Goal: Use online tool/utility: Utilize a website feature to perform a specific function

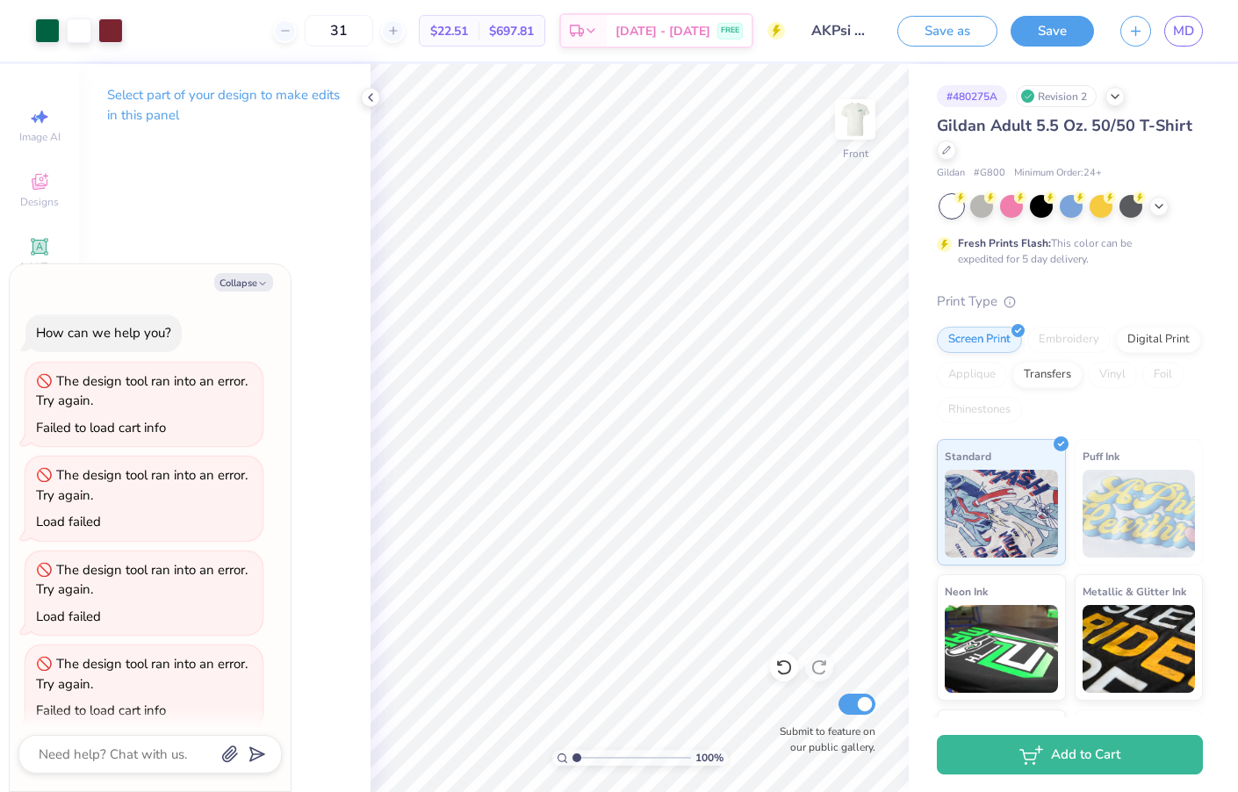
scroll to position [749, 0]
click at [370, 98] on polyline at bounding box center [371, 97] width 4 height 7
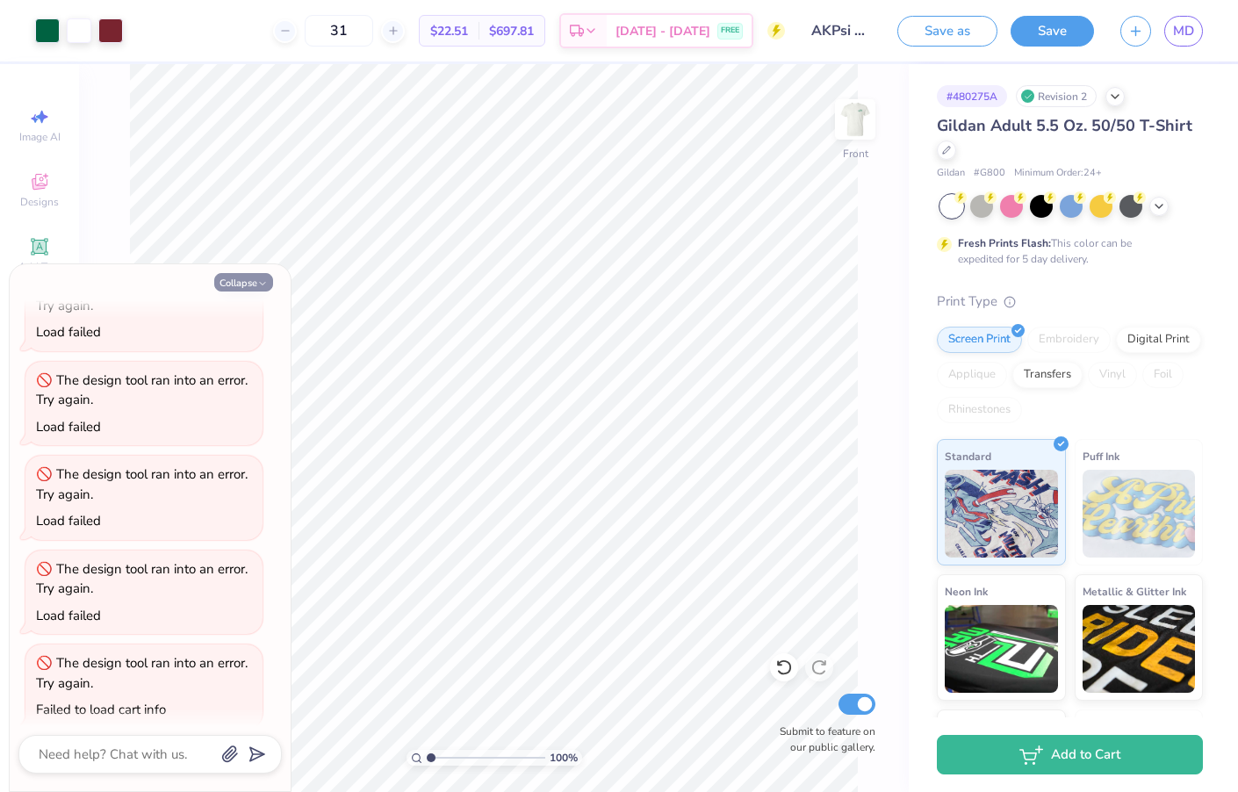
click at [245, 277] on button "Collapse" at bounding box center [243, 282] width 59 height 18
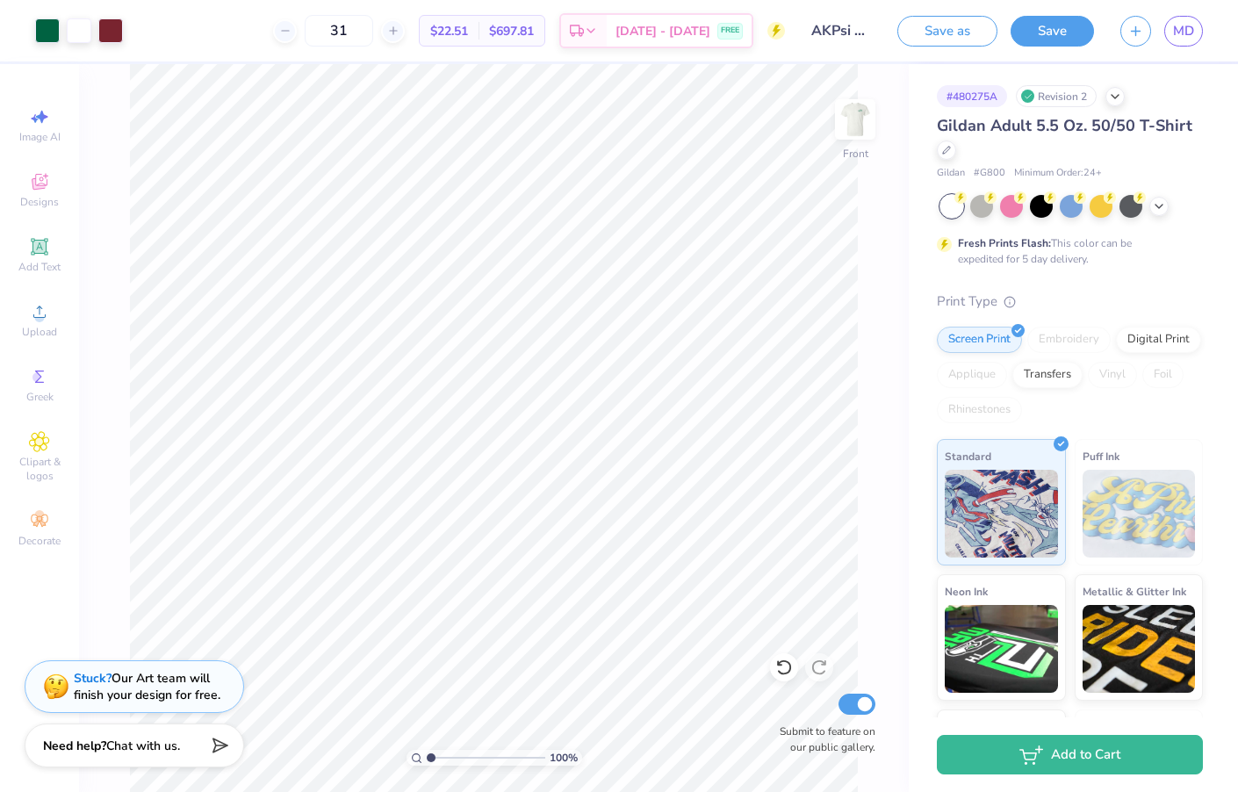
type textarea "x"
click at [114, 33] on div at bounding box center [110, 29] width 25 height 25
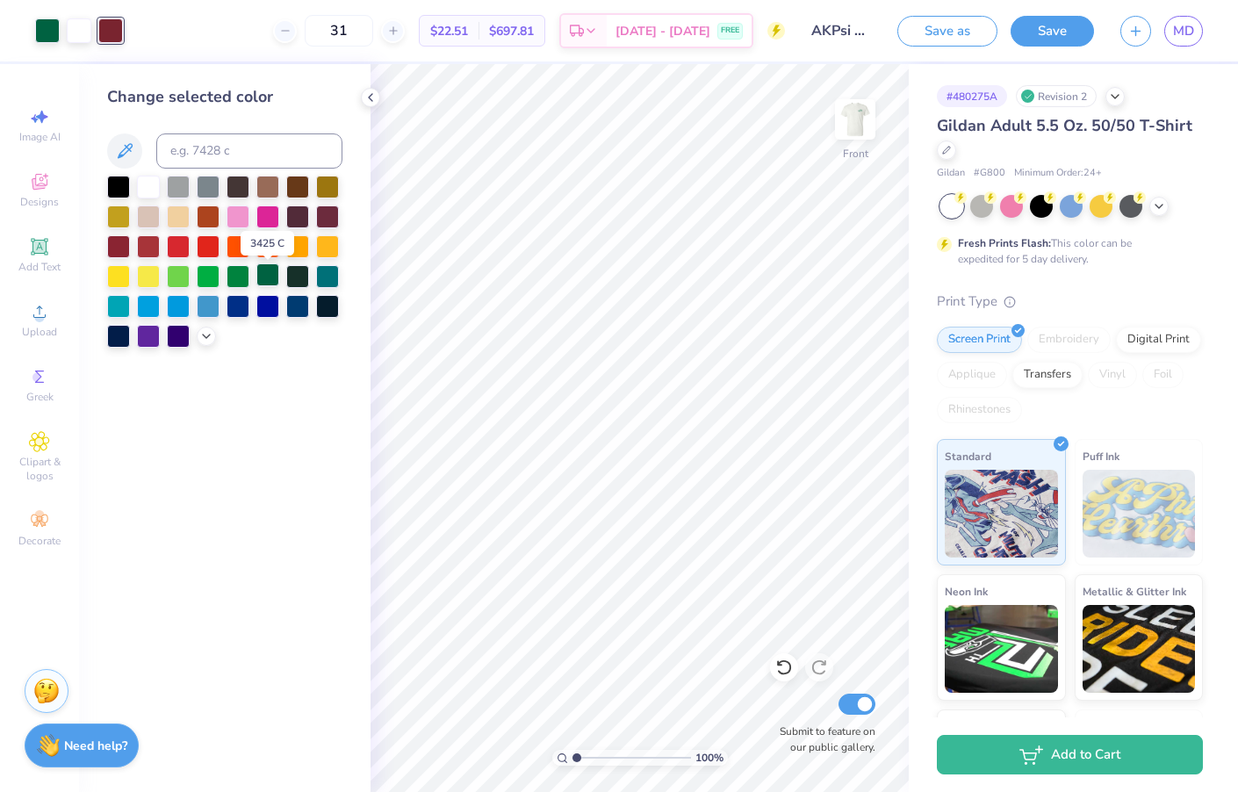
click at [270, 277] on div at bounding box center [267, 274] width 23 height 23
click at [374, 91] on icon at bounding box center [370, 97] width 14 height 14
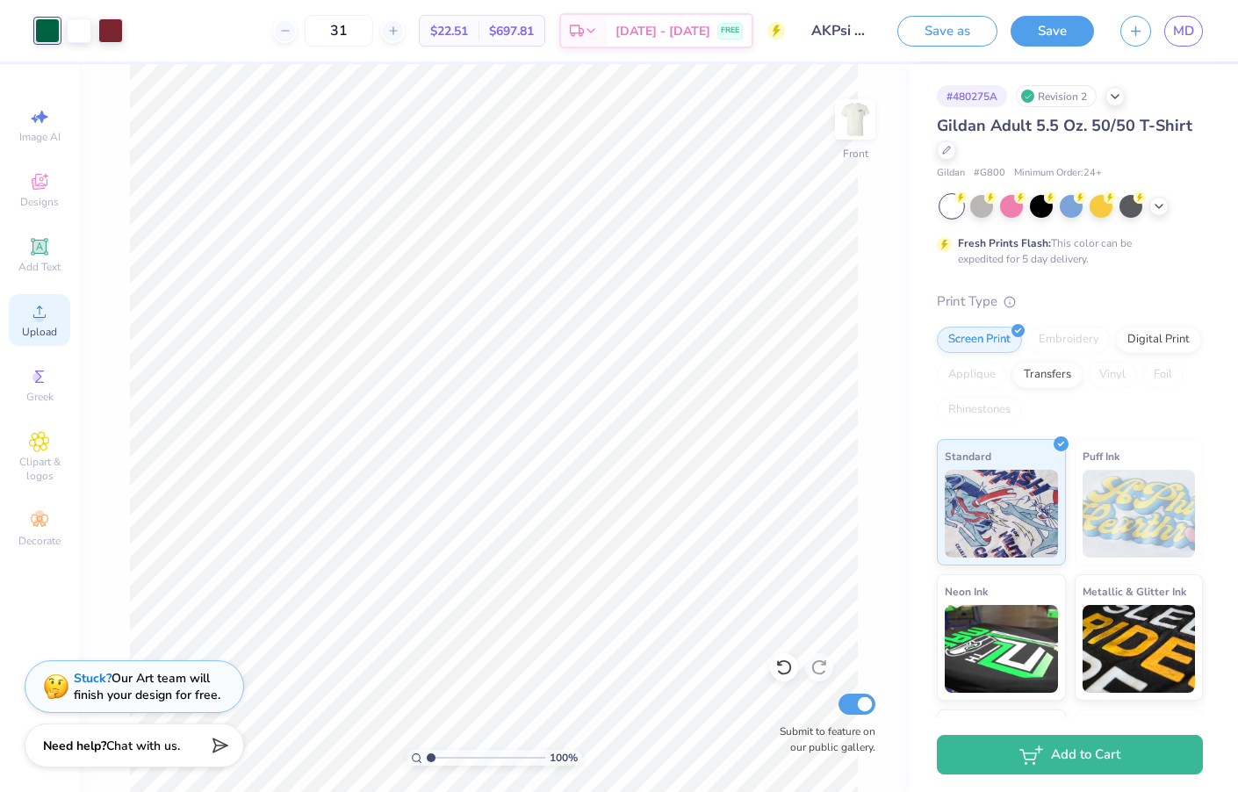
click at [56, 325] on span "Upload" at bounding box center [39, 332] width 35 height 14
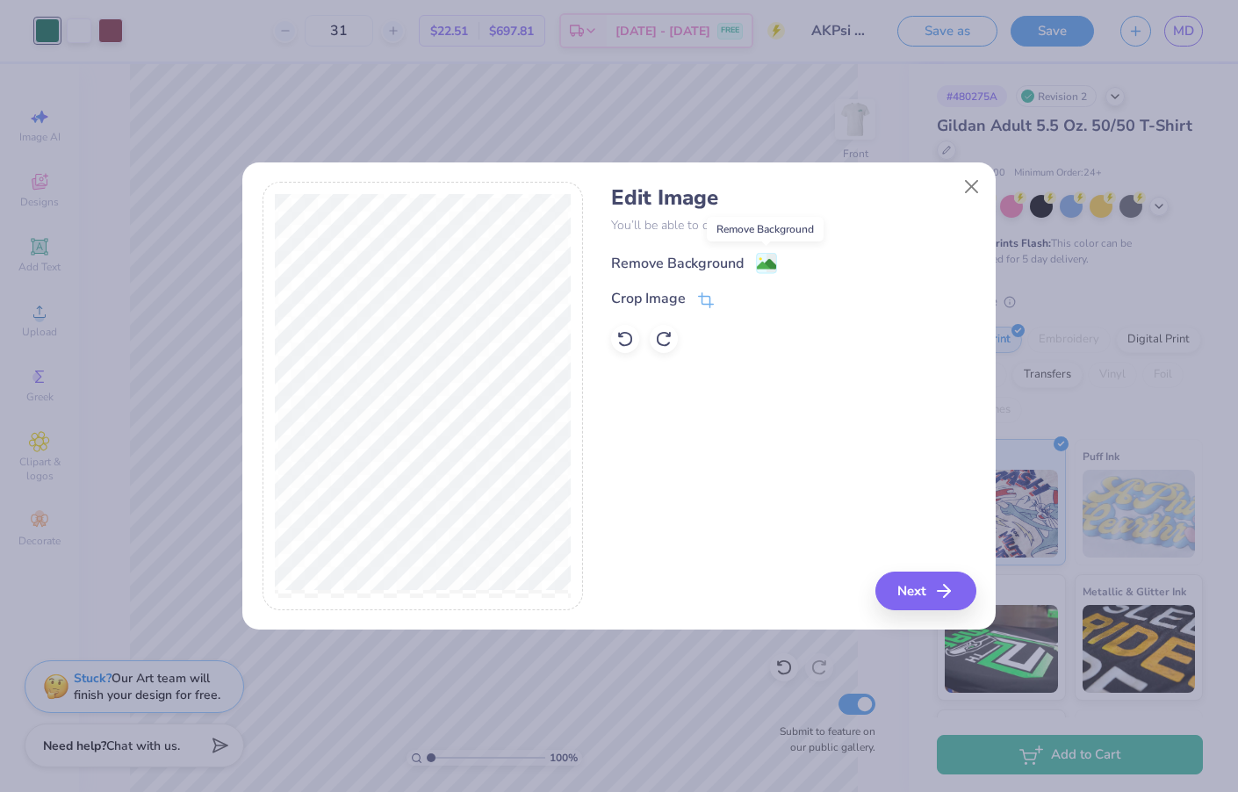
click at [763, 269] on image at bounding box center [766, 264] width 19 height 19
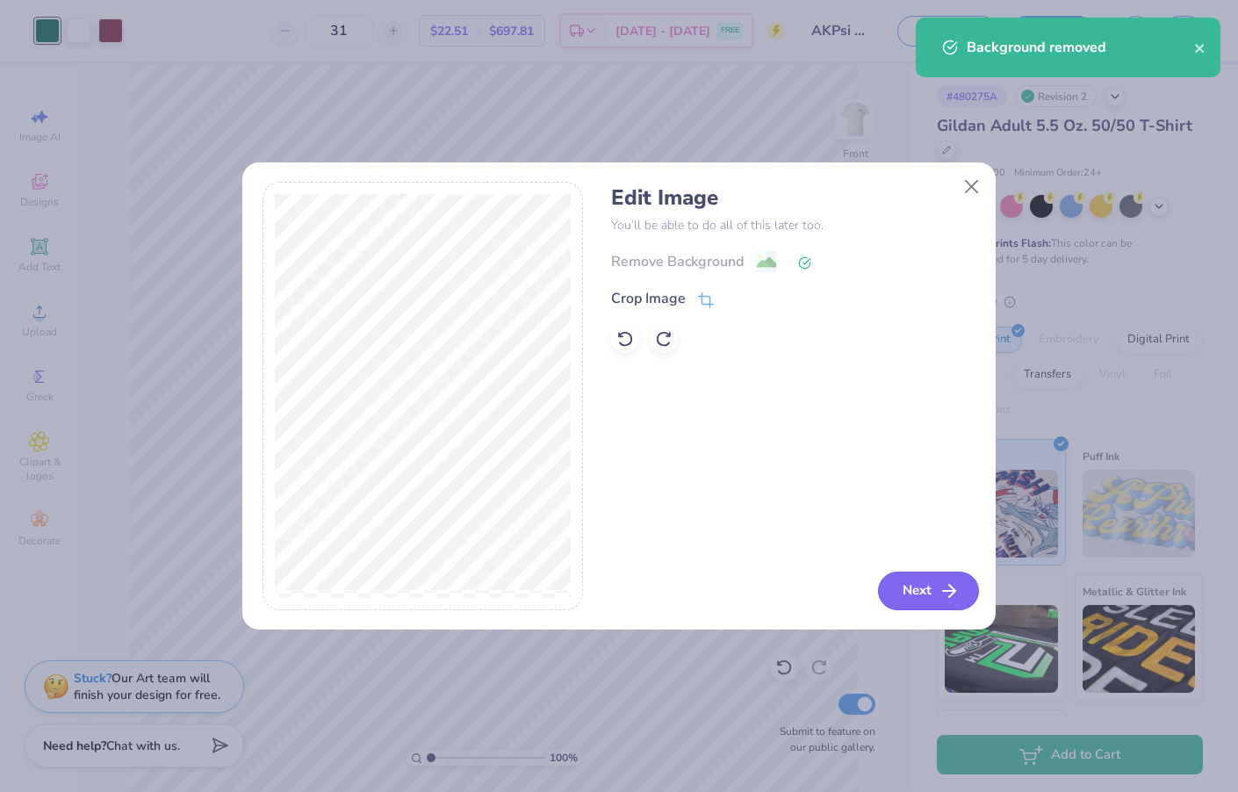
click at [918, 584] on button "Next" at bounding box center [928, 590] width 101 height 39
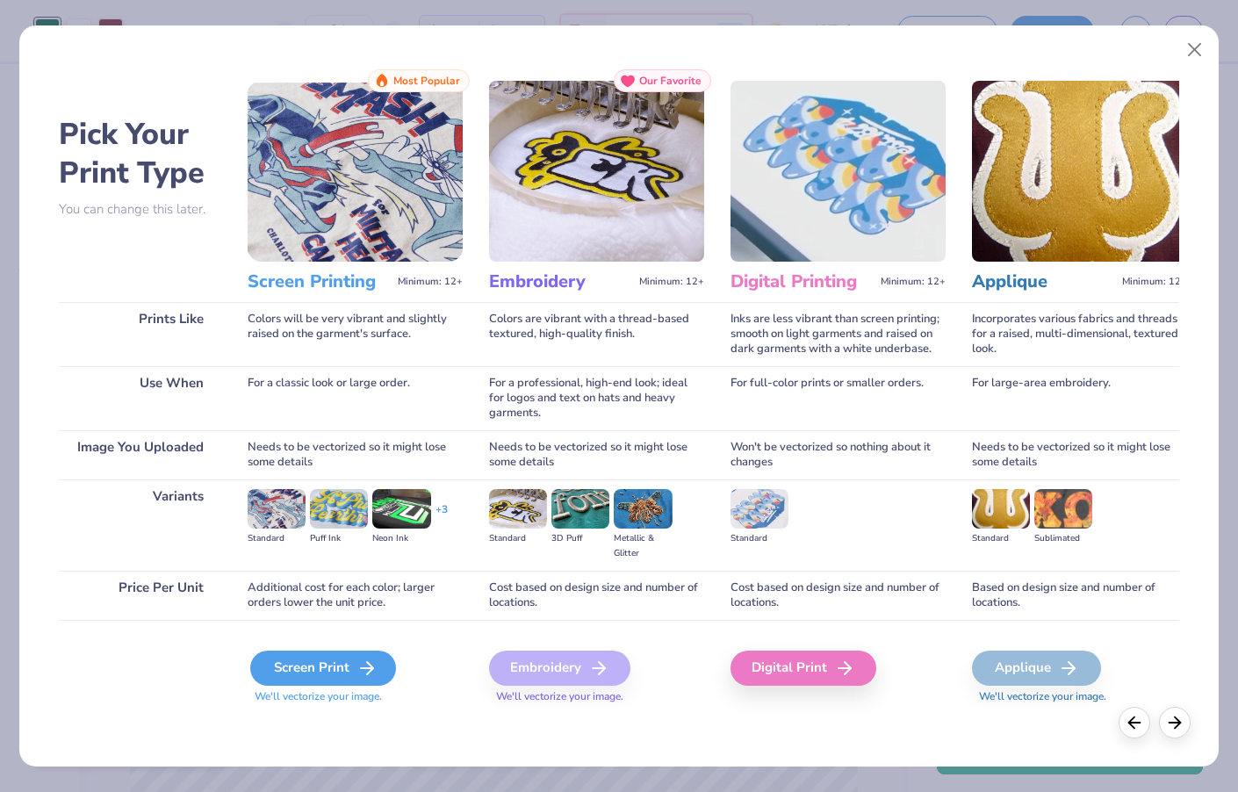
click at [351, 673] on div "Screen Print" at bounding box center [323, 667] width 146 height 35
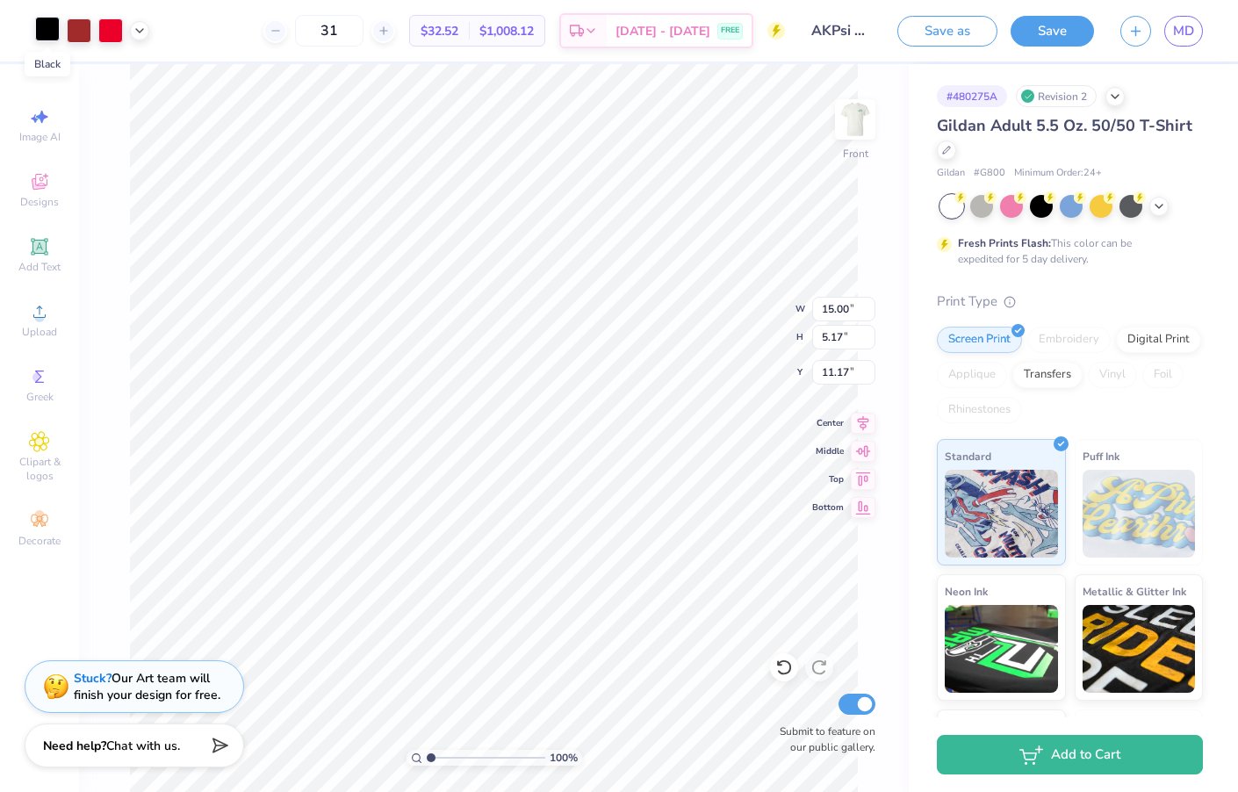
click at [47, 32] on div at bounding box center [47, 29] width 25 height 25
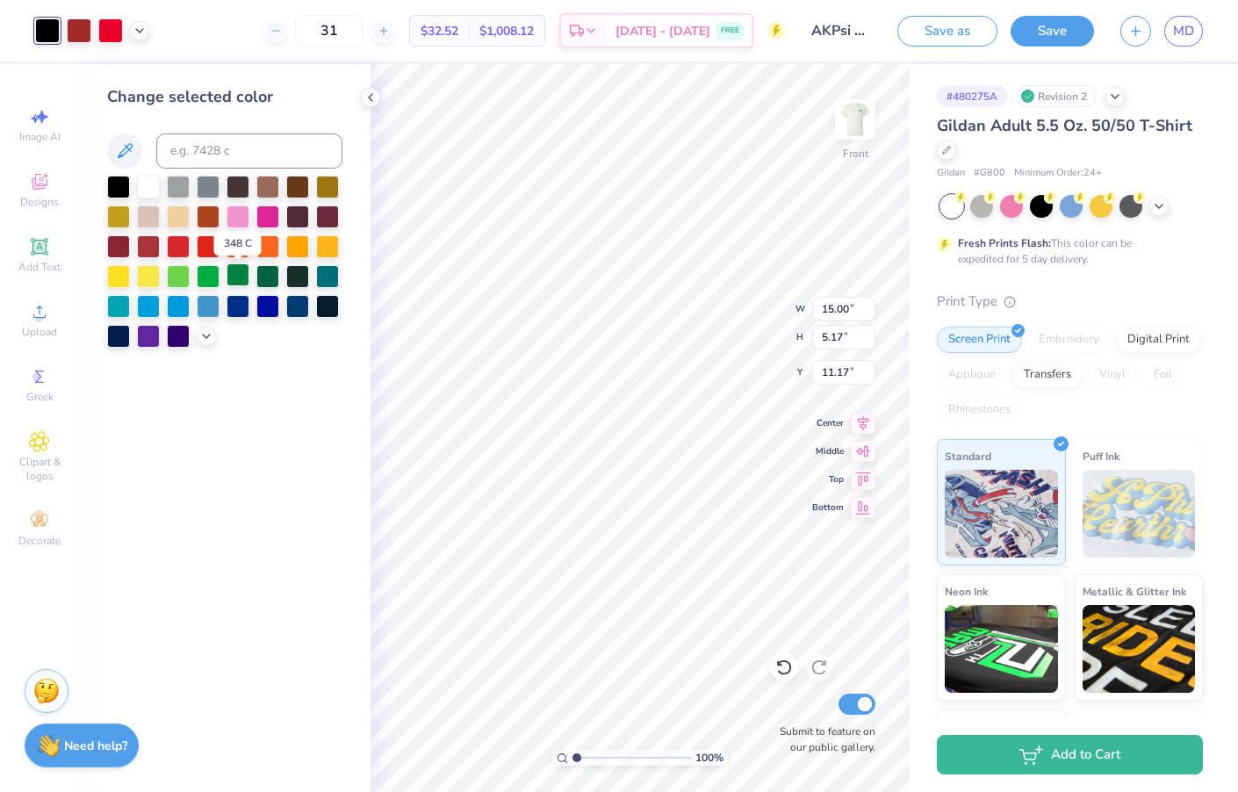
click at [241, 276] on div at bounding box center [237, 274] width 23 height 23
click at [83, 25] on div at bounding box center [79, 29] width 25 height 25
click at [276, 277] on div at bounding box center [267, 274] width 23 height 23
click at [111, 26] on div at bounding box center [110, 29] width 25 height 25
click at [262, 278] on div at bounding box center [267, 274] width 23 height 23
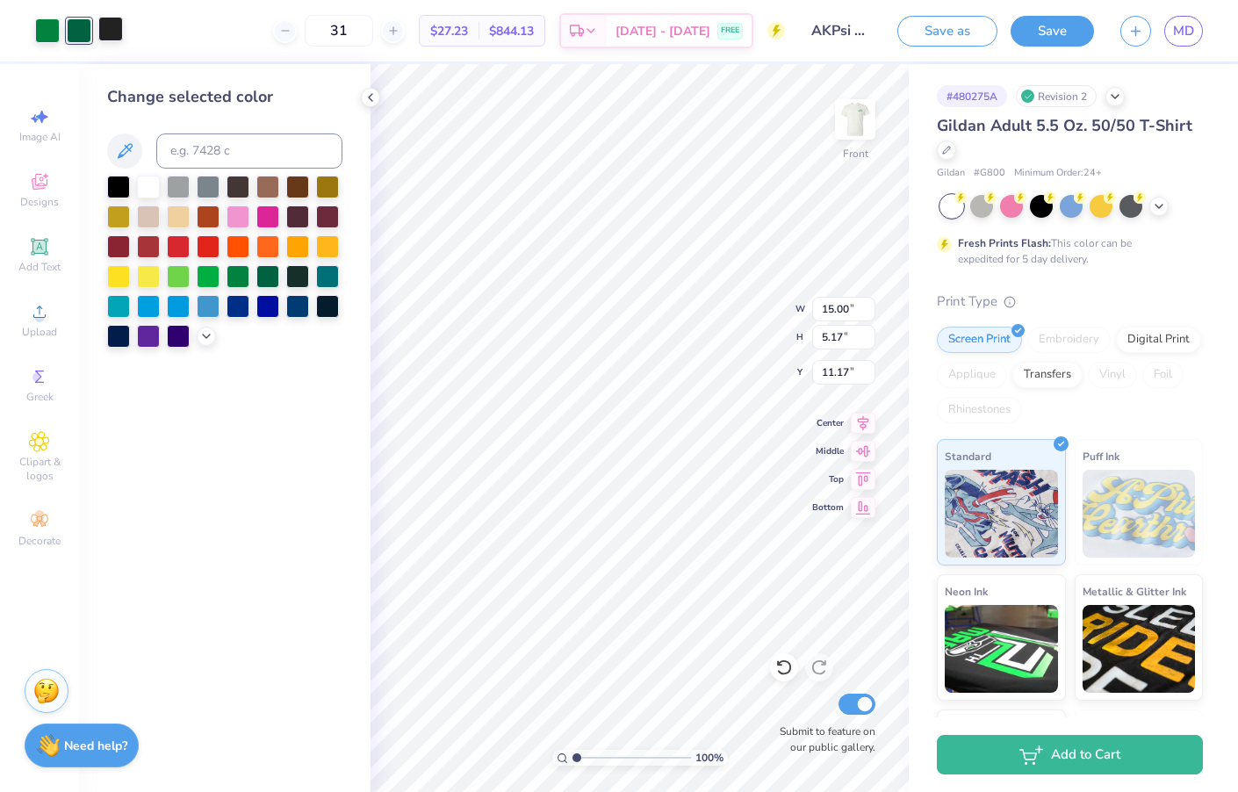
click at [114, 39] on div at bounding box center [110, 29] width 25 height 25
click at [236, 281] on div at bounding box center [237, 274] width 23 height 23
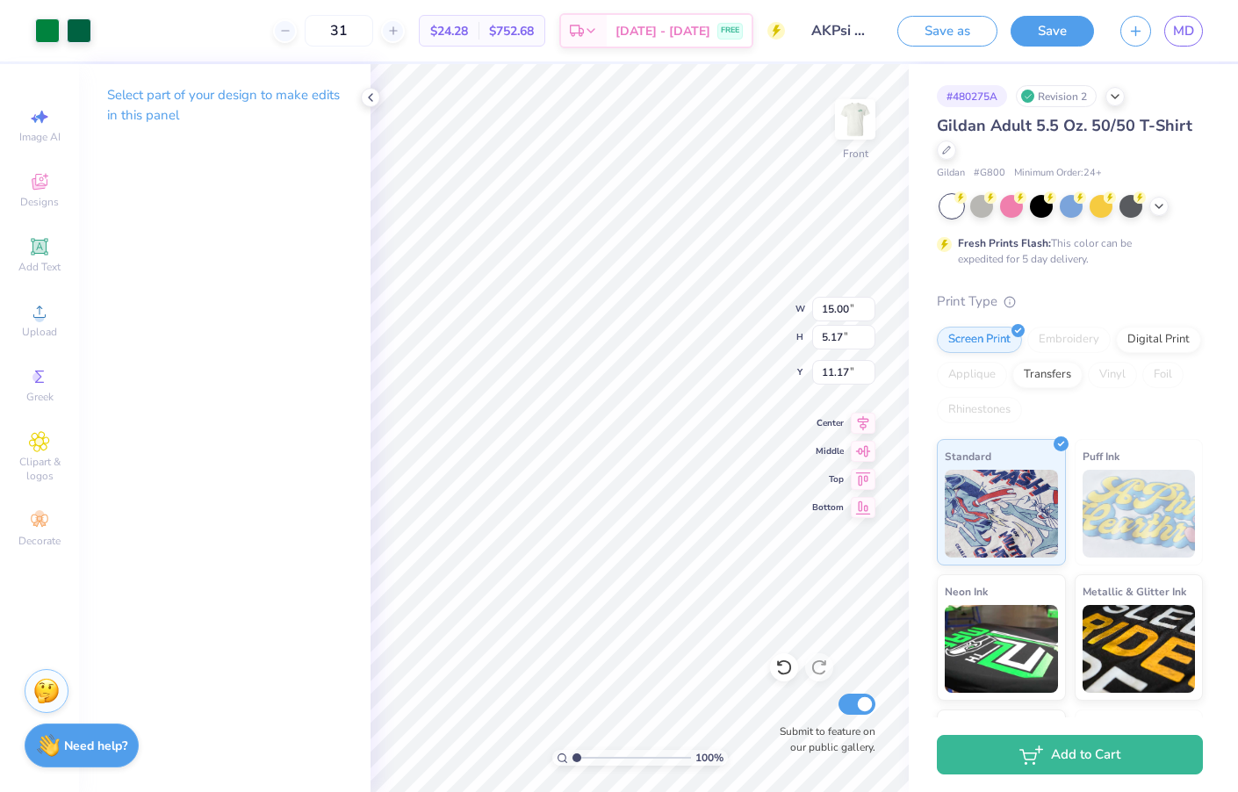
type input "4.60"
type input "1.58"
type input "18.16"
